Goal: Find specific page/section: Find specific page/section

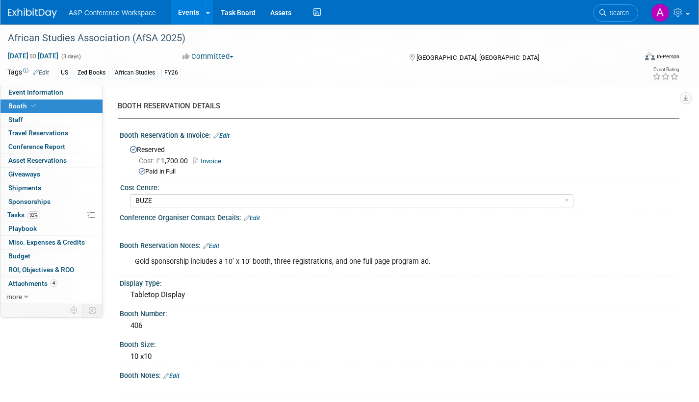
select select "BUZE"
click at [615, 14] on span "Search" at bounding box center [618, 12] width 23 height 7
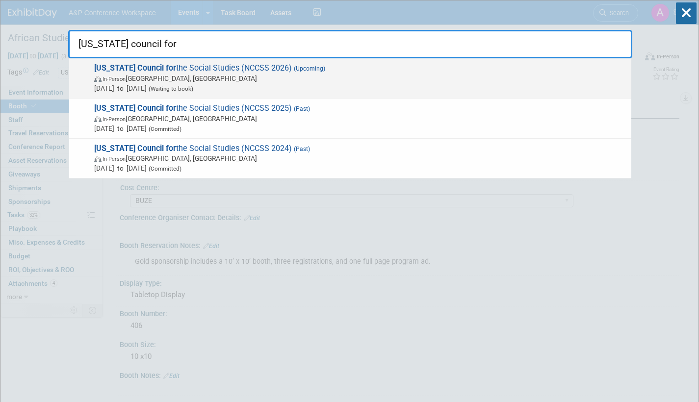
type input "[US_STATE] council for"
click at [282, 80] on span "In-Person [PERSON_NAME][GEOGRAPHIC_DATA], [GEOGRAPHIC_DATA]" at bounding box center [360, 79] width 532 height 10
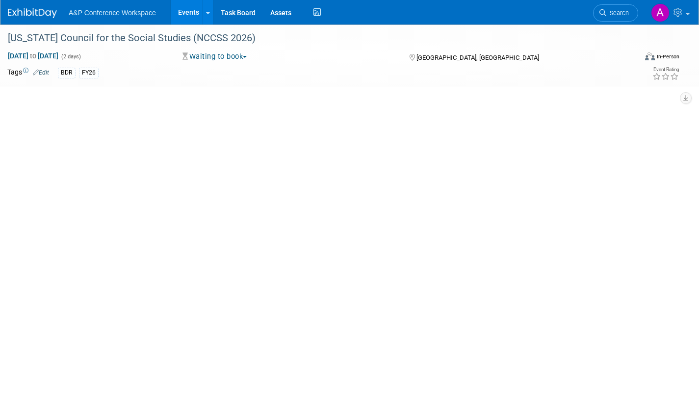
select select "Annual"
select select "Level 2"
select select "In-Person Booth"
select select "Schools"
select select "Bloomsbury Digital Resources"
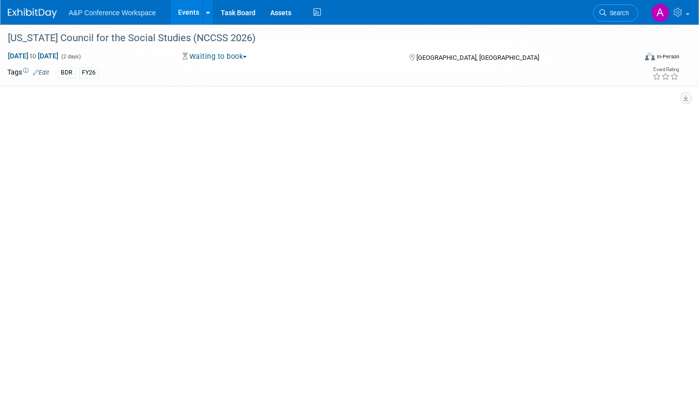
select select "[PERSON_NAME]"
select select "BDR Product Awareness and Trial Generation​"
